Goal: Information Seeking & Learning: Learn about a topic

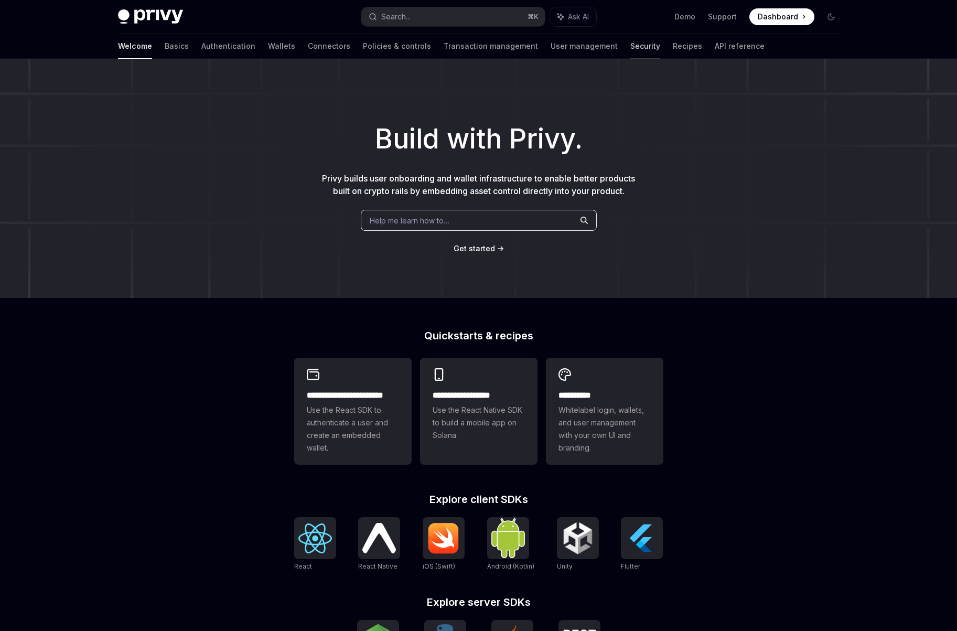
click at [630, 46] on link "Security" at bounding box center [645, 46] width 30 height 25
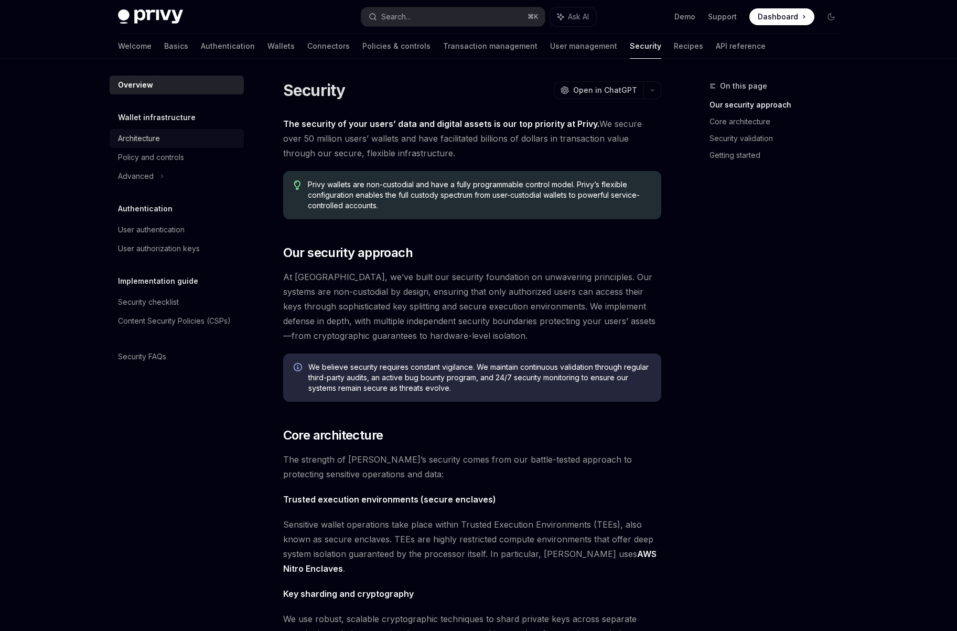
click at [149, 142] on div "Architecture" at bounding box center [139, 138] width 42 height 13
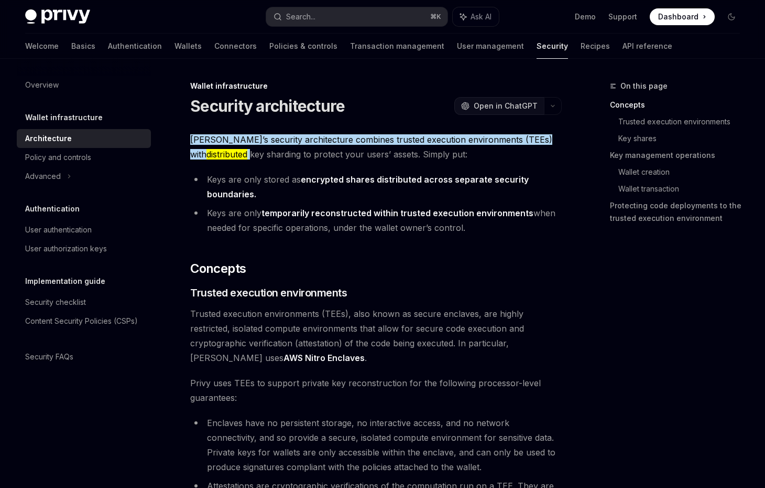
click at [510, 106] on span "Open in ChatGPT" at bounding box center [506, 106] width 64 height 10
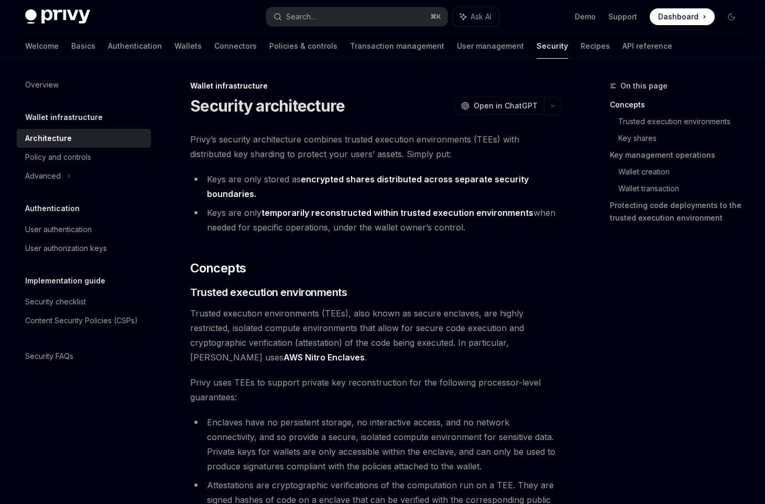
click at [603, 38] on div "Welcome Basics Authentication Wallets Connectors Policies & controls Transactio…" at bounding box center [382, 46] width 765 height 25
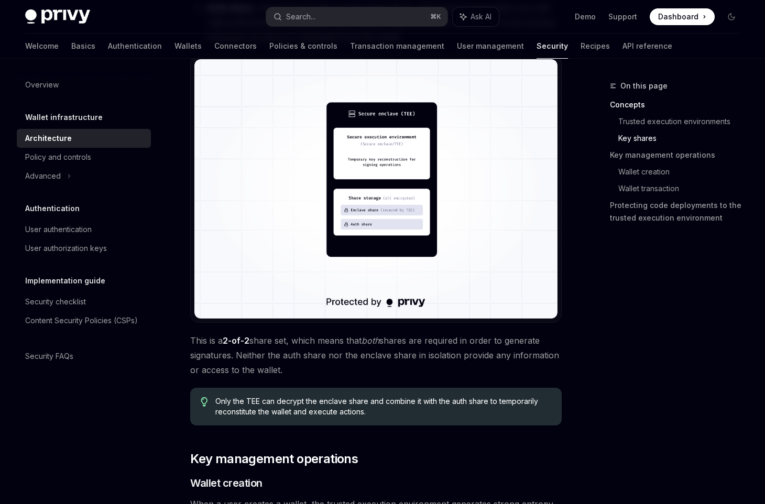
scroll to position [878, 0]
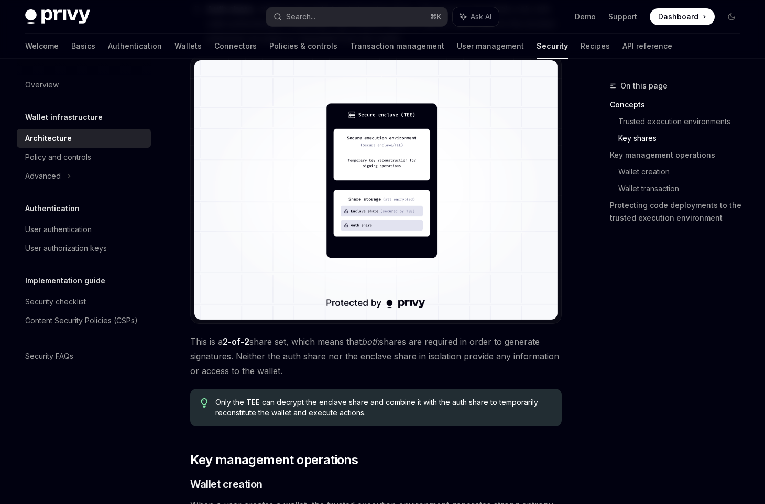
click at [368, 146] on img at bounding box center [375, 189] width 363 height 259
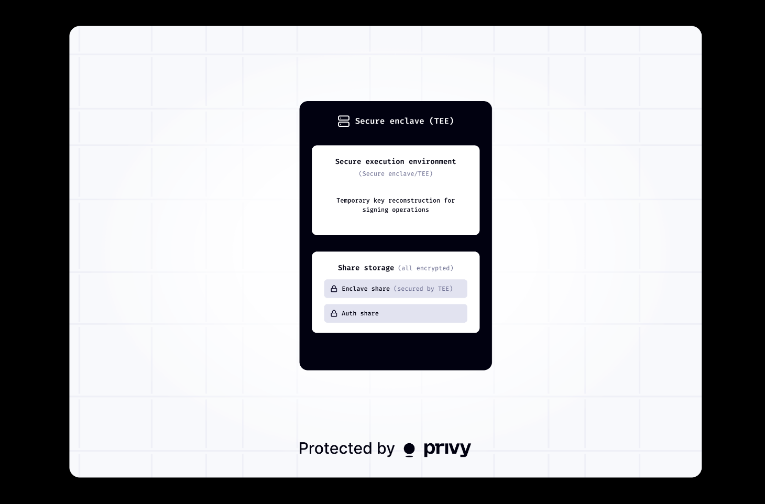
click at [277, 128] on img at bounding box center [386, 252] width 633 height 452
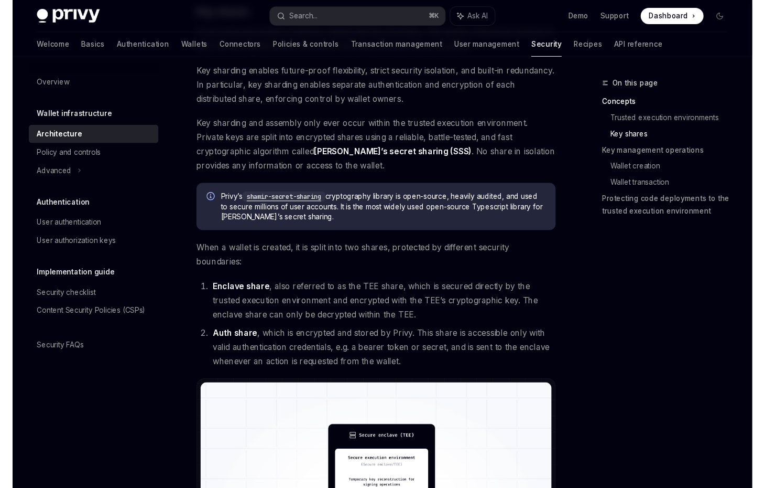
scroll to position [537, 0]
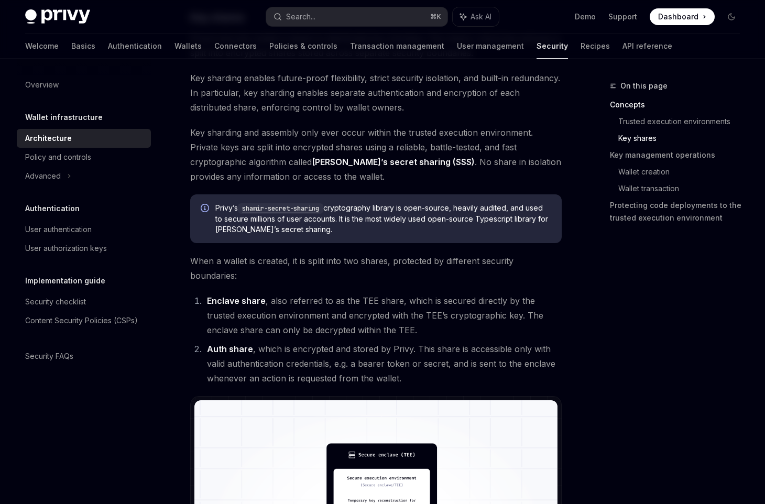
type textarea "*"
